Goal: Transaction & Acquisition: Purchase product/service

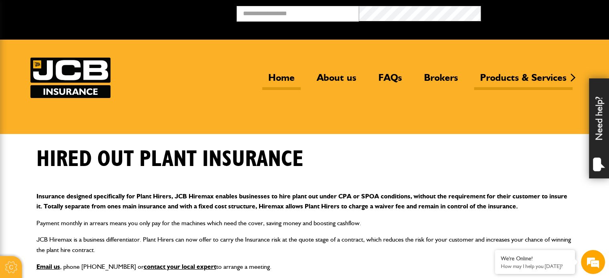
click at [281, 76] on link "Home" at bounding box center [281, 81] width 38 height 18
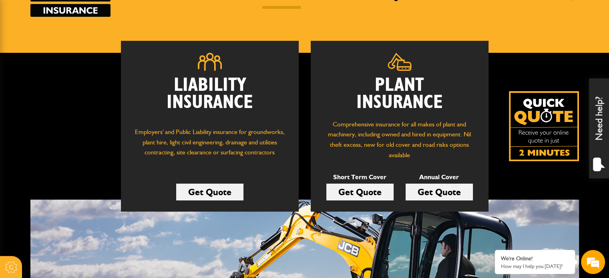
scroll to position [120, 0]
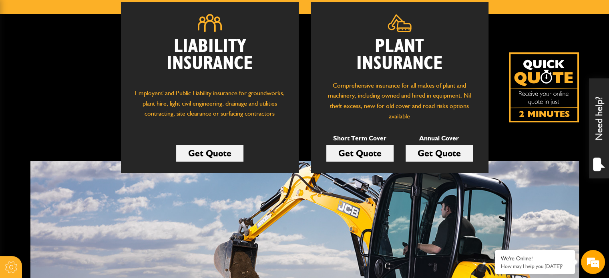
click at [378, 159] on link "Get Quote" at bounding box center [359, 153] width 67 height 17
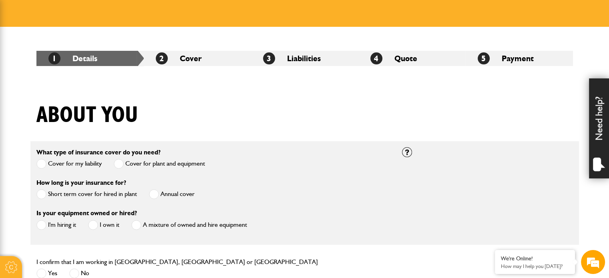
scroll to position [160, 0]
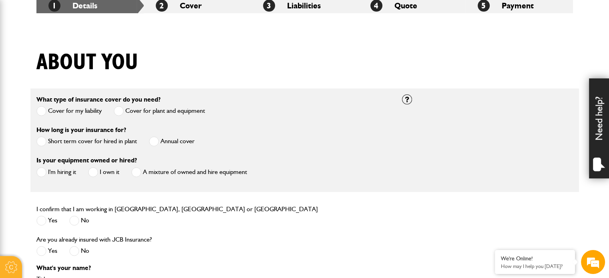
click at [77, 143] on label "Short term cover for hired in plant" at bounding box center [86, 141] width 100 height 10
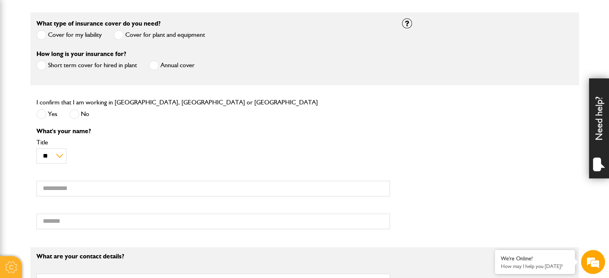
scroll to position [240, 0]
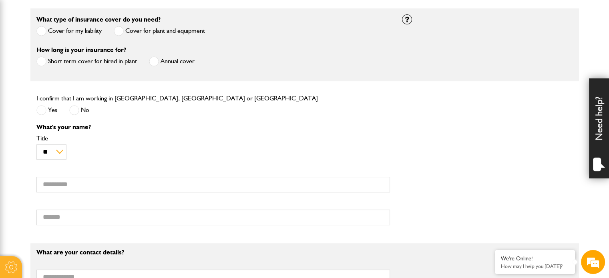
click at [51, 113] on label "Yes" at bounding box center [46, 110] width 21 height 10
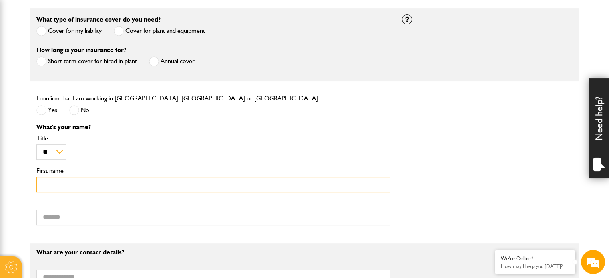
click at [93, 185] on input "First name" at bounding box center [212, 185] width 353 height 16
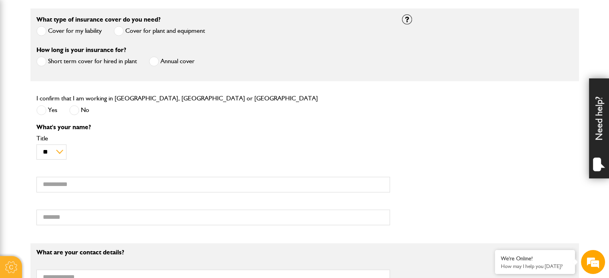
click at [173, 149] on div "** *** **** ** ** ** Title" at bounding box center [212, 147] width 353 height 24
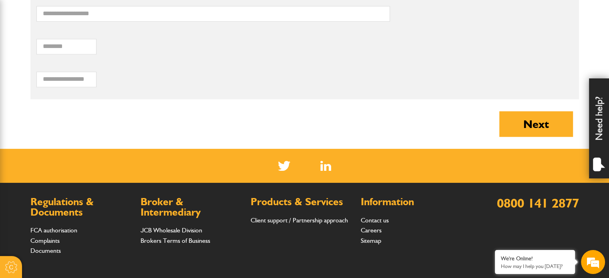
scroll to position [785, 0]
